Goal: Find specific fact: Find specific fact

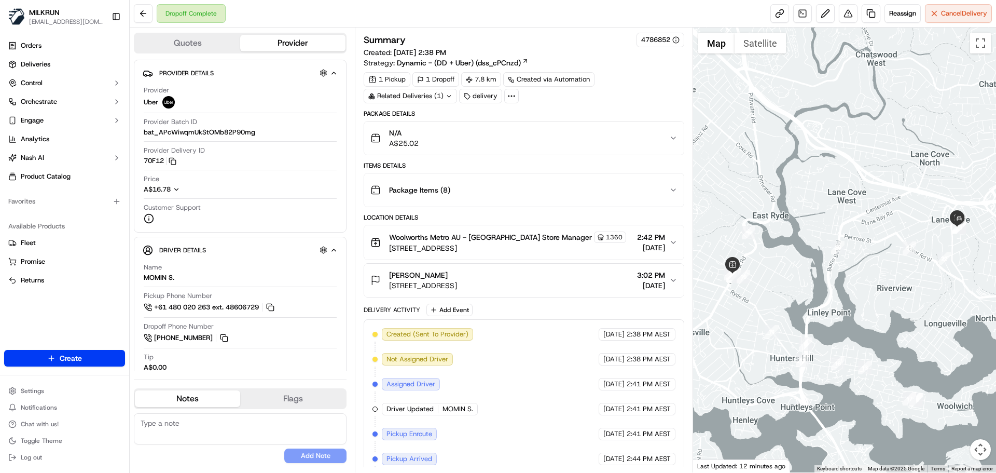
click at [601, 248] on div "Woolworths Metro AU - [GEOGRAPHIC_DATA] Store Manager [STREET_ADDRESS] 2:42 PM …" at bounding box center [520, 242] width 298 height 22
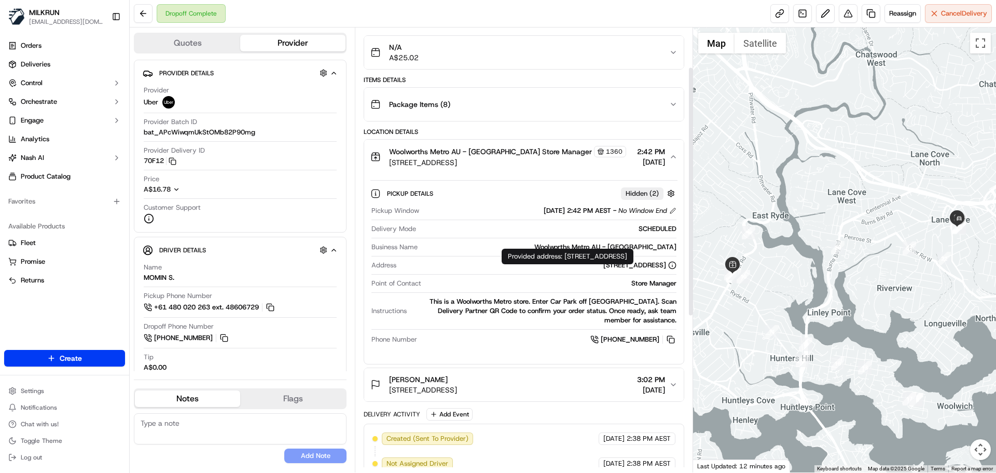
scroll to position [104, 0]
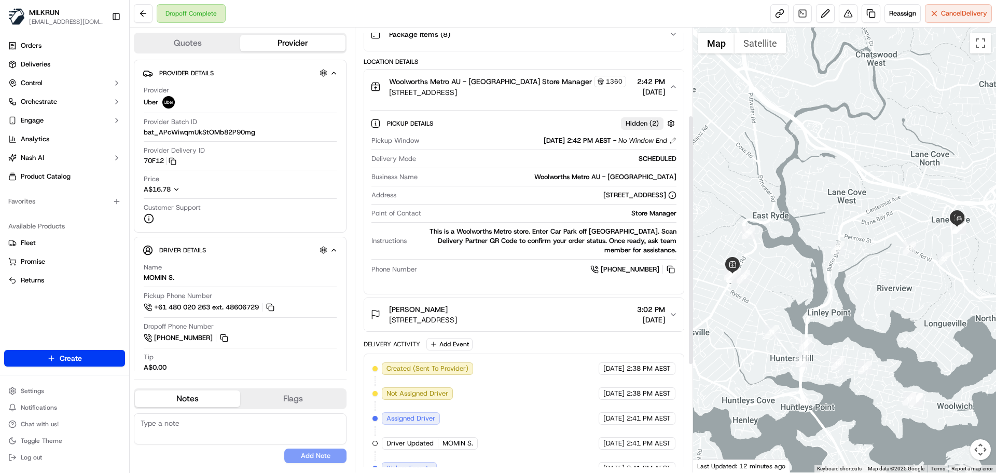
click at [574, 322] on div "[PERSON_NAME] [STREET_ADDRESS] 3:02 PM [DATE]" at bounding box center [520, 314] width 298 height 21
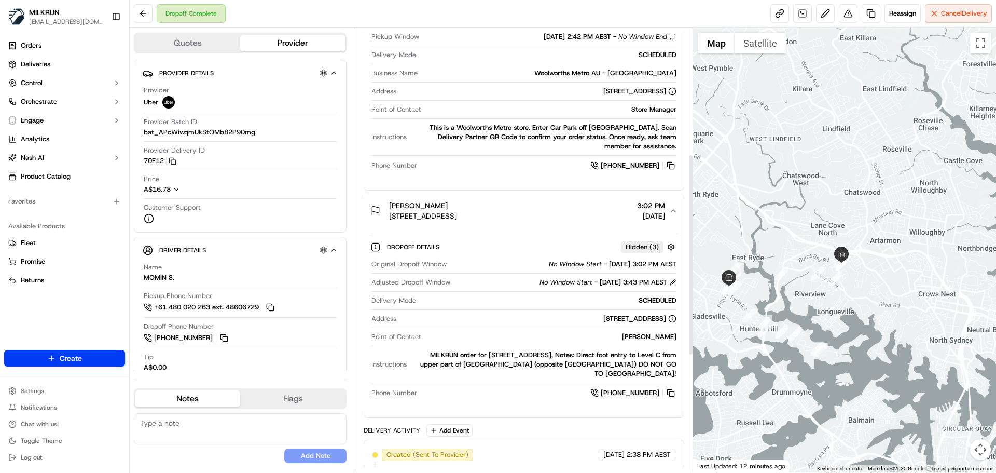
scroll to position [311, 0]
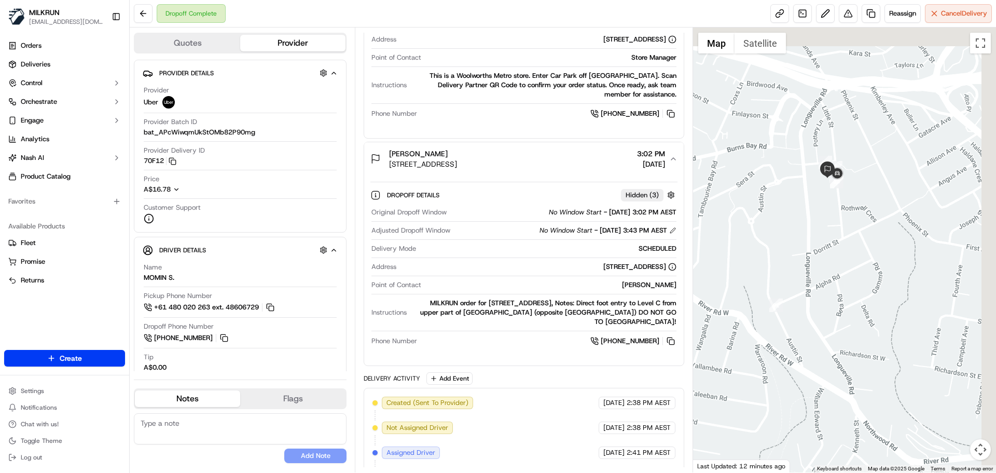
drag, startPoint x: 940, startPoint y: 227, endPoint x: 842, endPoint y: 278, distance: 111.0
click at [845, 278] on div at bounding box center [845, 250] width 304 height 445
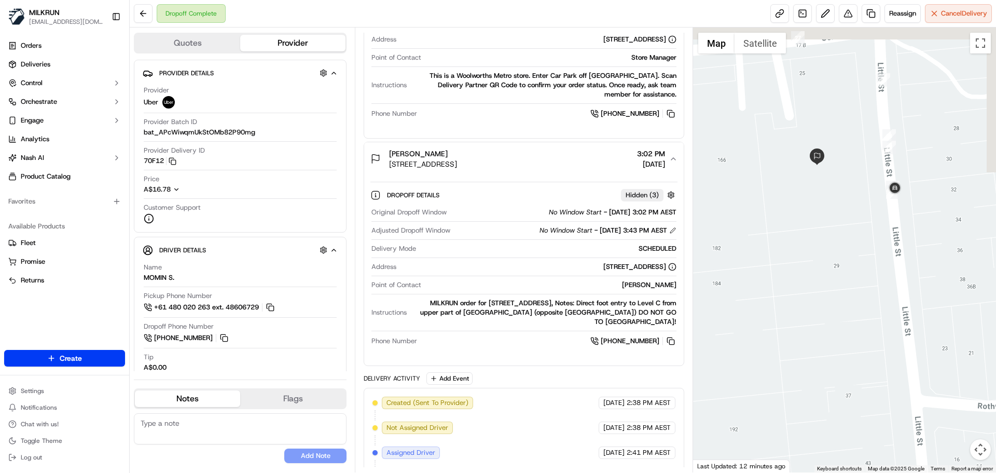
drag, startPoint x: 853, startPoint y: 162, endPoint x: 825, endPoint y: 391, distance: 230.1
click at [825, 390] on div at bounding box center [845, 250] width 304 height 445
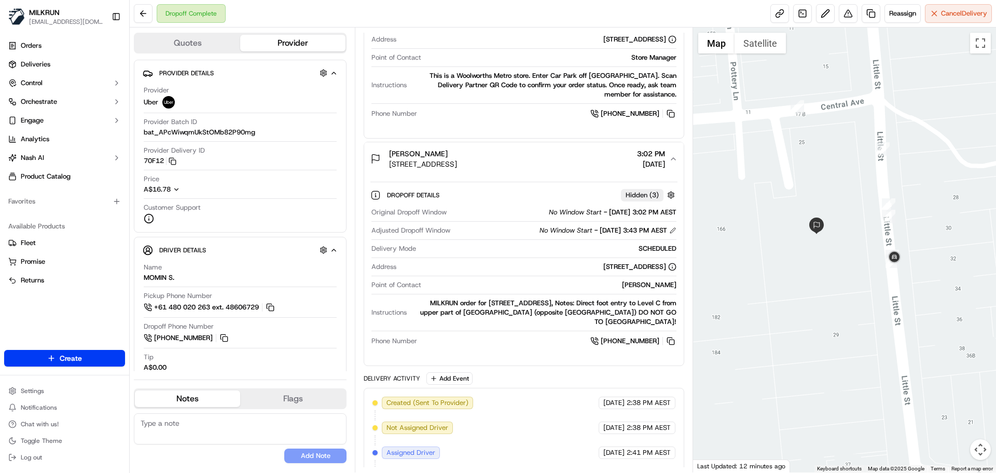
drag, startPoint x: 833, startPoint y: 227, endPoint x: 833, endPoint y: 281, distance: 53.5
click at [833, 281] on div at bounding box center [845, 250] width 304 height 445
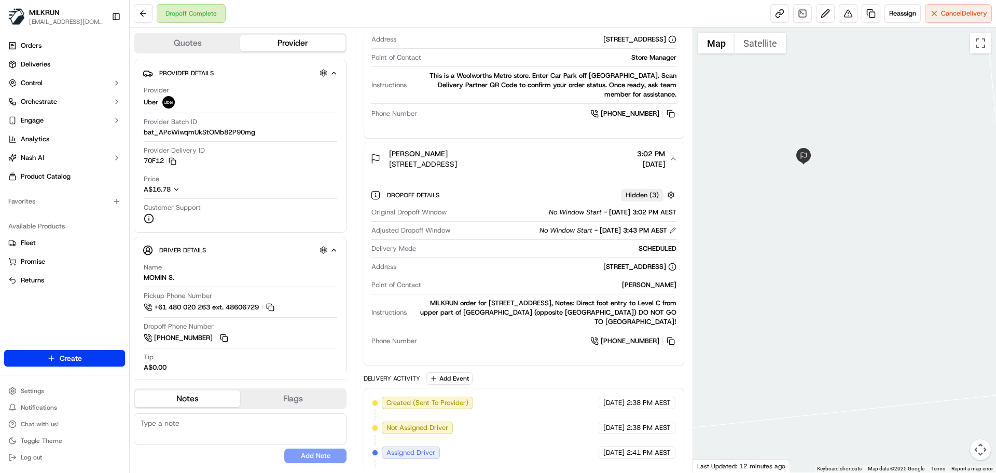
drag, startPoint x: 843, startPoint y: 221, endPoint x: 858, endPoint y: 282, distance: 63.2
click at [858, 282] on div at bounding box center [845, 250] width 304 height 445
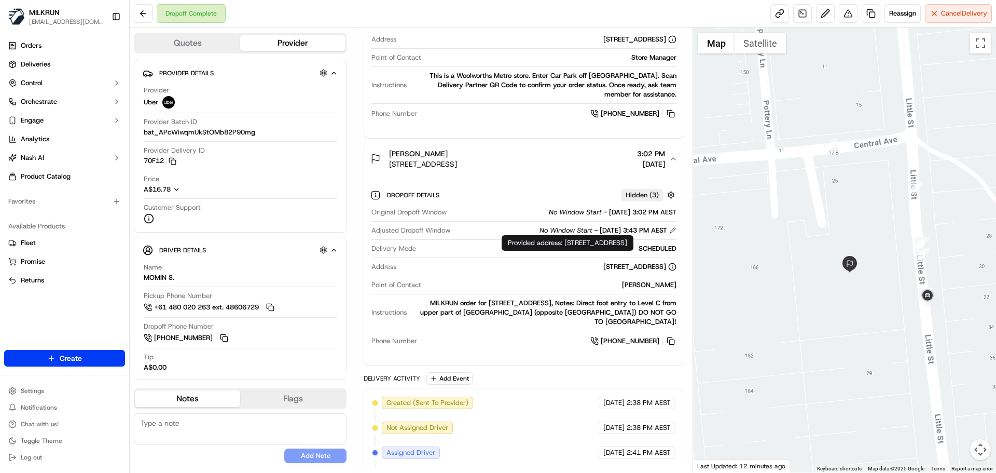
click at [672, 266] on icon at bounding box center [672, 267] width 8 height 8
click at [631, 265] on div "[STREET_ADDRESS]" at bounding box center [640, 266] width 73 height 9
click at [604, 267] on div "[STREET_ADDRESS]" at bounding box center [640, 266] width 73 height 9
click at [513, 266] on div "[STREET_ADDRESS]" at bounding box center [539, 266] width 276 height 9
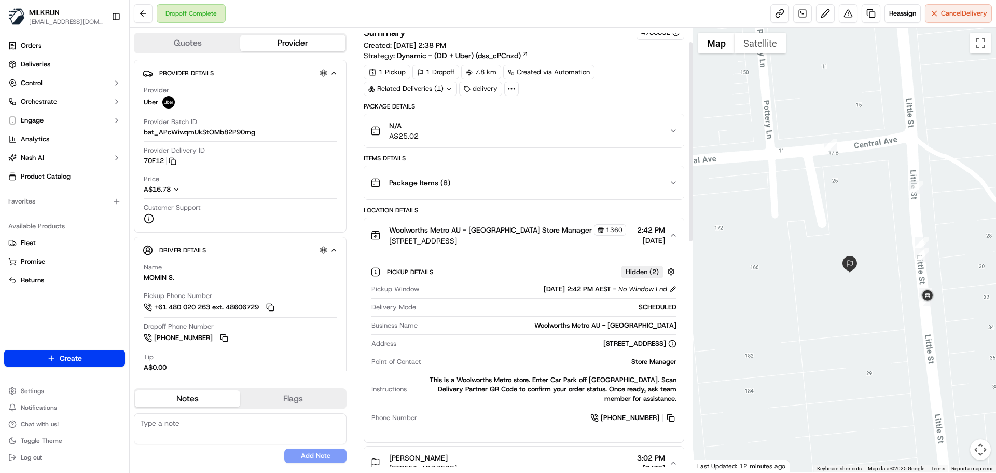
scroll to position [0, 0]
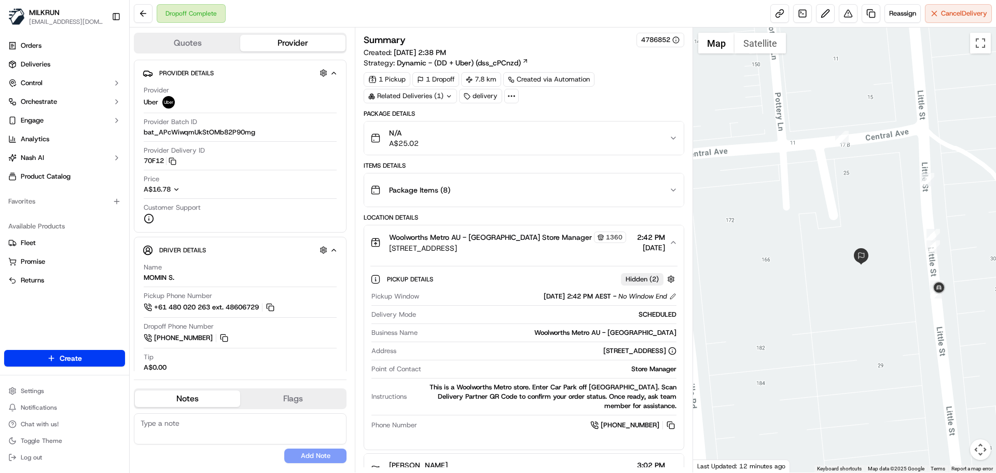
drag, startPoint x: 863, startPoint y: 314, endPoint x: 875, endPoint y: 306, distance: 15.0
click at [875, 306] on div at bounding box center [845, 250] width 304 height 445
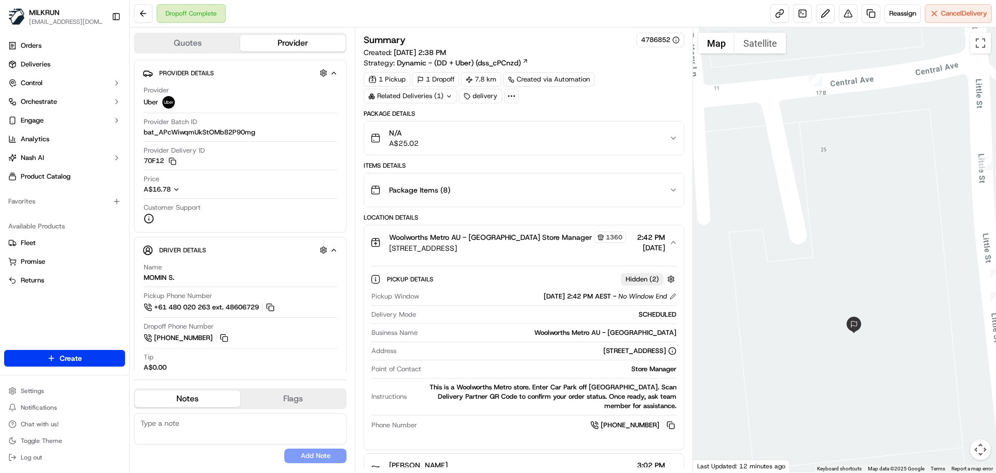
drag, startPoint x: 857, startPoint y: 218, endPoint x: 859, endPoint y: 269, distance: 51.4
click at [859, 269] on div at bounding box center [845, 250] width 304 height 445
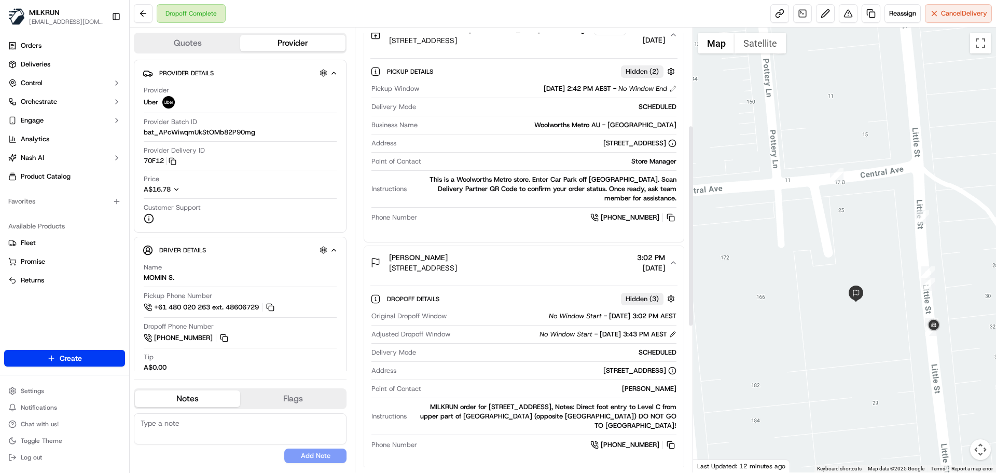
scroll to position [259, 0]
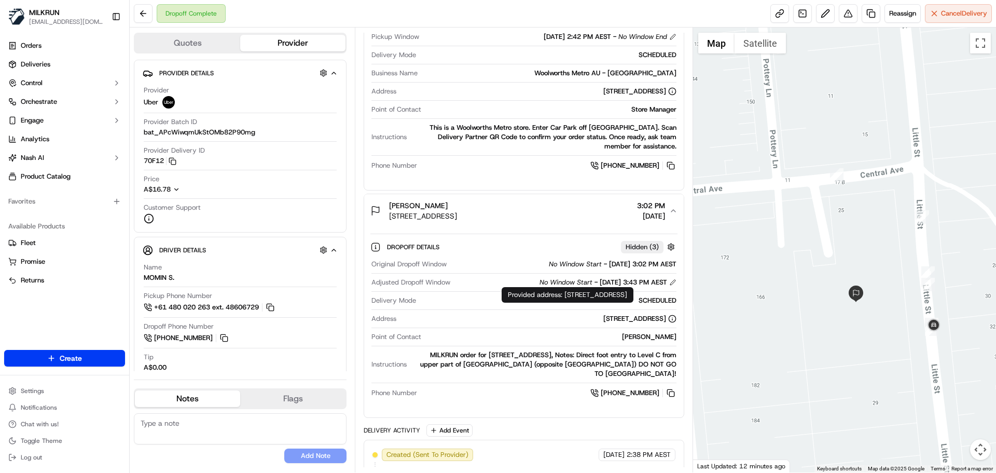
drag, startPoint x: 522, startPoint y: 317, endPoint x: 666, endPoint y: 319, distance: 144.3
click at [666, 319] on div "[STREET_ADDRESS]" at bounding box center [539, 318] width 276 height 9
copy div "[STREET_ADDRESS]"
